Goal: Transaction & Acquisition: Purchase product/service

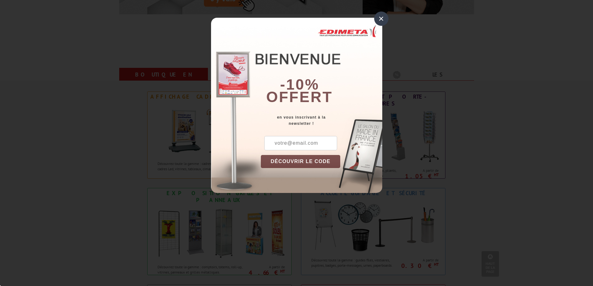
scroll to position [280, 0]
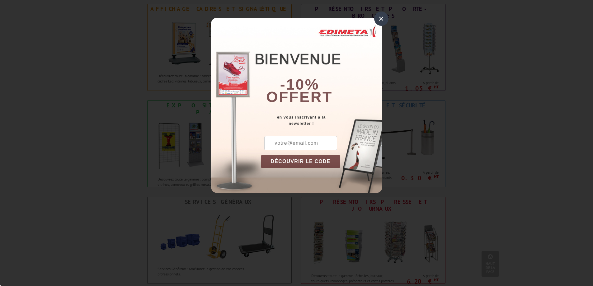
click at [380, 24] on div "×" at bounding box center [381, 19] width 14 height 14
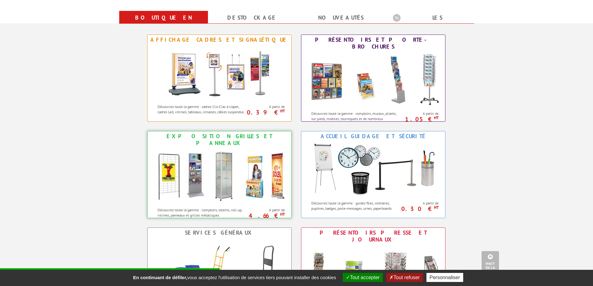
scroll to position [249, 0]
click at [431, 65] on img at bounding box center [373, 80] width 137 height 56
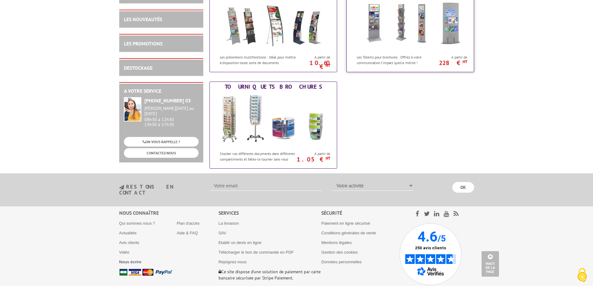
scroll to position [433, 0]
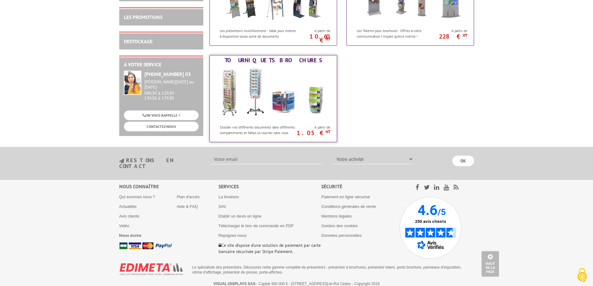
click at [260, 83] on img at bounding box center [273, 93] width 115 height 56
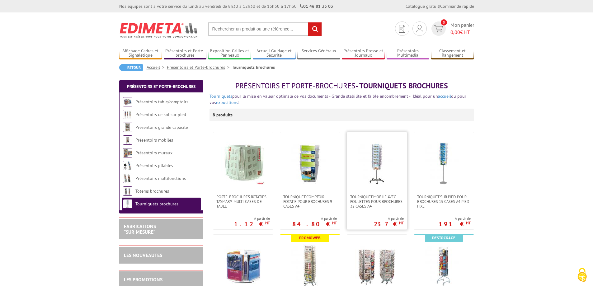
click at [381, 162] on img at bounding box center [377, 164] width 44 height 44
